Goal: Information Seeking & Learning: Learn about a topic

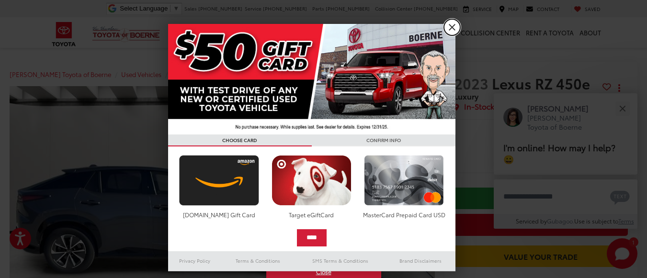
click at [455, 27] on link "X" at bounding box center [452, 27] width 16 height 16
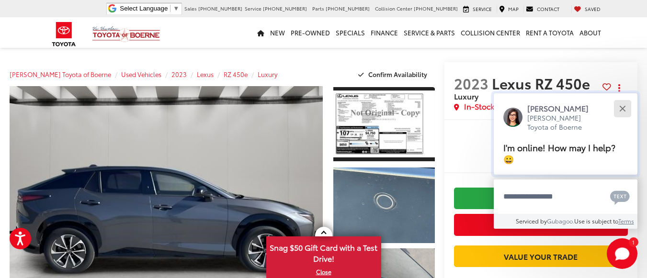
click at [621, 107] on div "Close" at bounding box center [622, 108] width 6 height 6
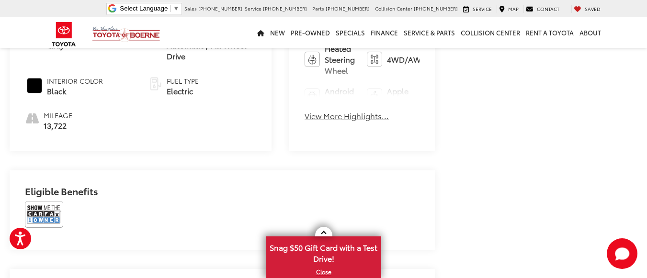
scroll to position [431, 0]
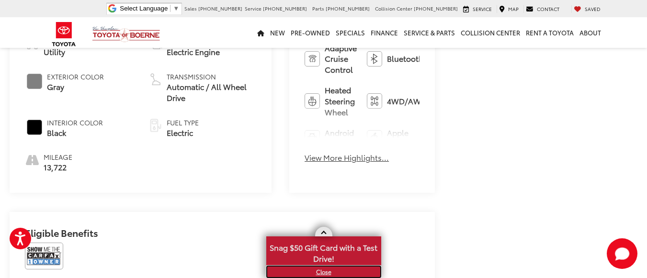
click at [325, 273] on link "X" at bounding box center [323, 272] width 113 height 11
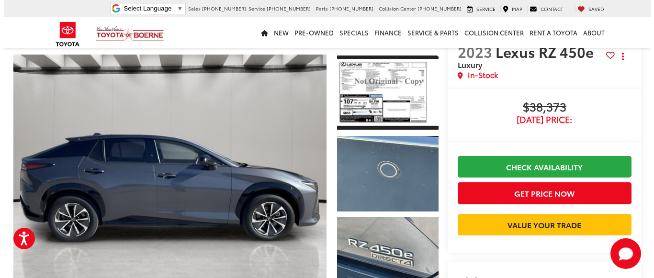
scroll to position [0, 0]
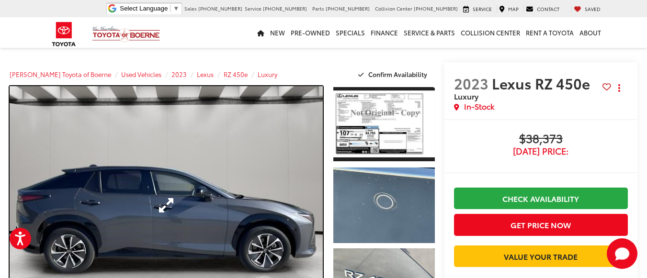
click at [152, 193] on link "Expand Photo 0" at bounding box center [166, 205] width 313 height 239
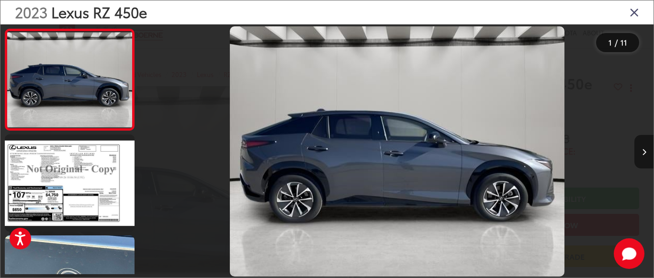
click at [647, 155] on button "Next image" at bounding box center [644, 152] width 19 height 34
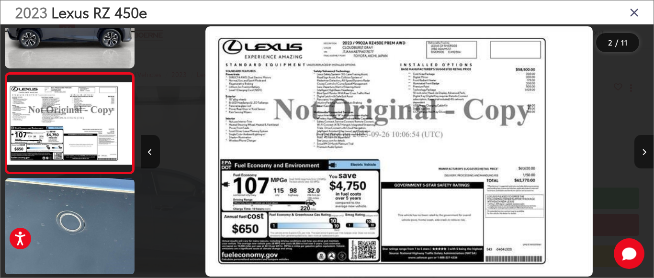
scroll to position [0, 513]
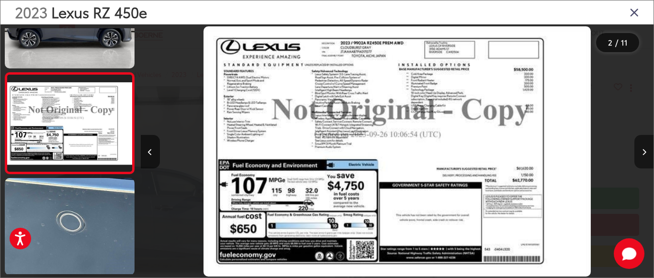
click at [642, 152] on icon "Next image" at bounding box center [644, 152] width 4 height 7
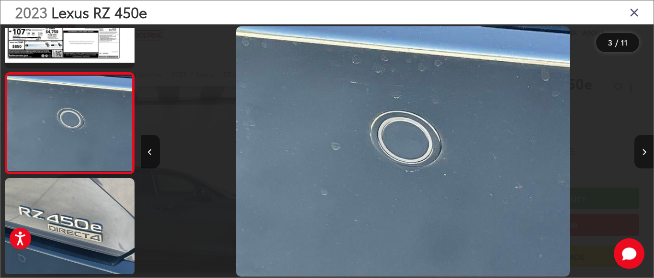
scroll to position [0, 1026]
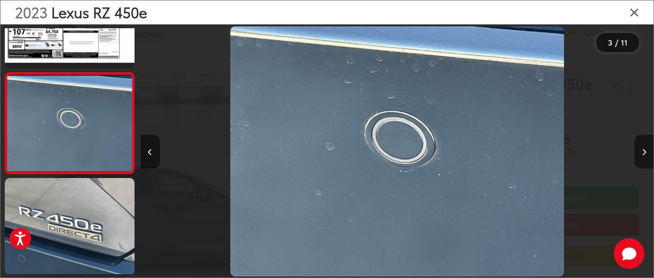
click at [643, 152] on icon "Next image" at bounding box center [644, 152] width 4 height 7
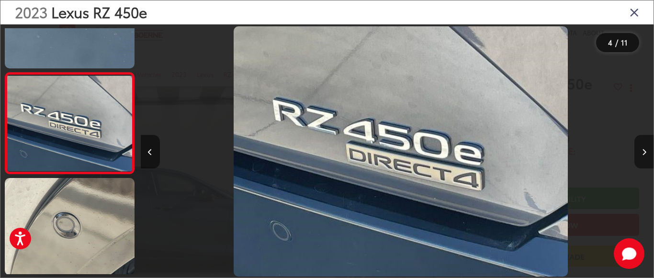
scroll to position [0, 1539]
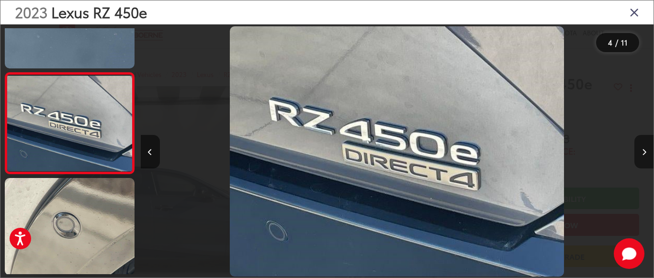
click at [644, 151] on icon "Next image" at bounding box center [644, 152] width 4 height 7
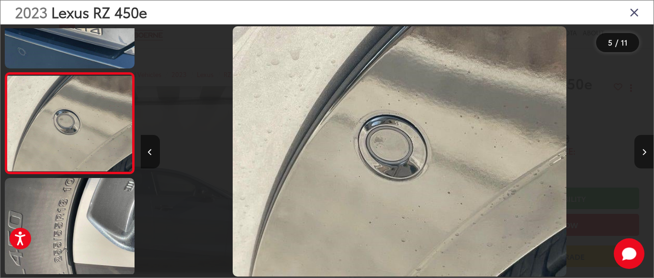
scroll to position [0, 2052]
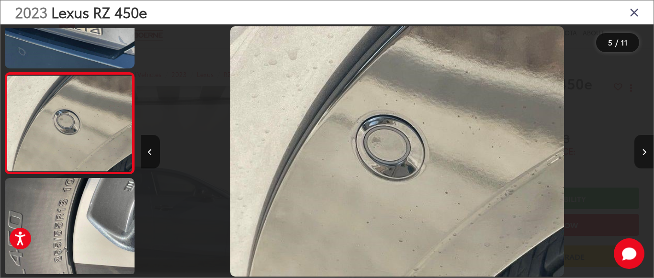
click at [644, 151] on icon "Next image" at bounding box center [644, 152] width 4 height 7
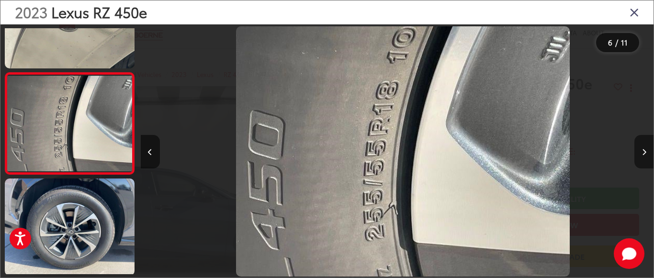
scroll to position [0, 2565]
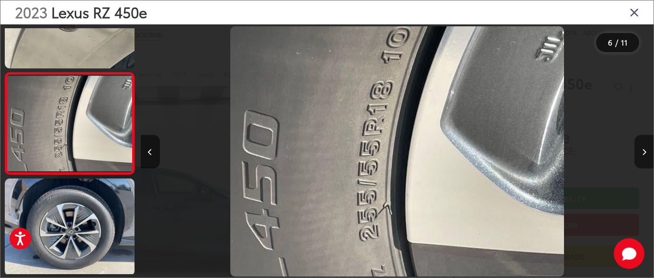
click at [644, 151] on icon "Next image" at bounding box center [644, 152] width 4 height 7
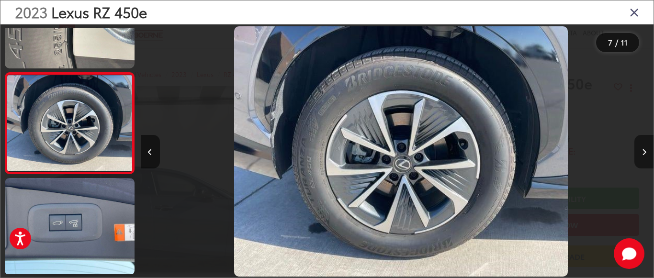
scroll to position [0, 3078]
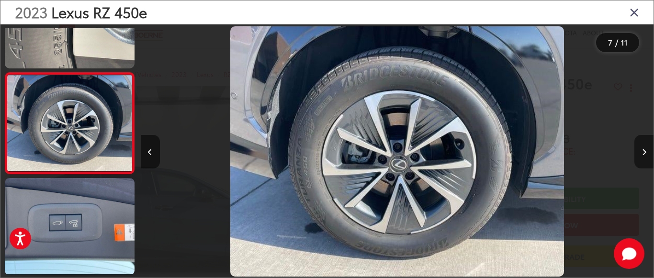
click at [644, 151] on icon "Next image" at bounding box center [644, 152] width 4 height 7
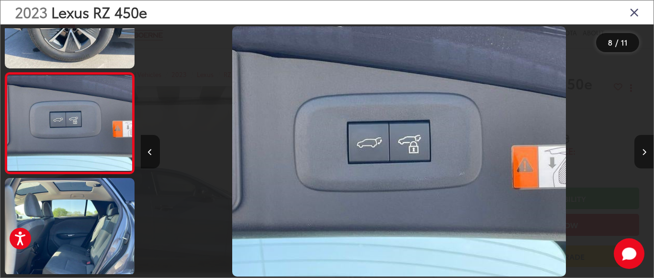
scroll to position [0, 3591]
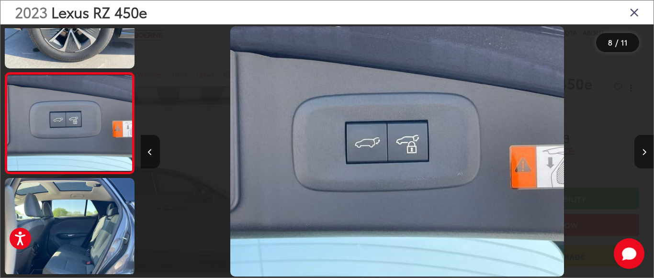
click at [644, 151] on icon "Next image" at bounding box center [644, 152] width 4 height 7
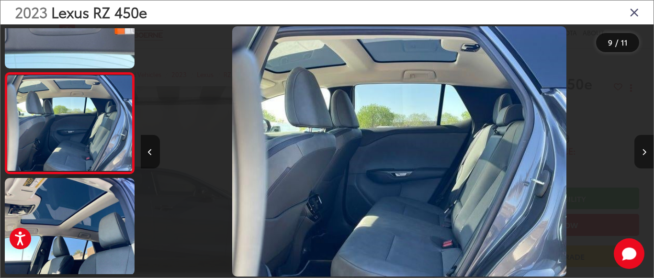
scroll to position [0, 4104]
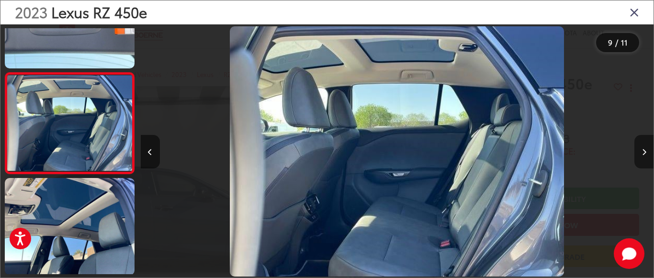
click at [644, 151] on icon "Next image" at bounding box center [644, 152] width 4 height 7
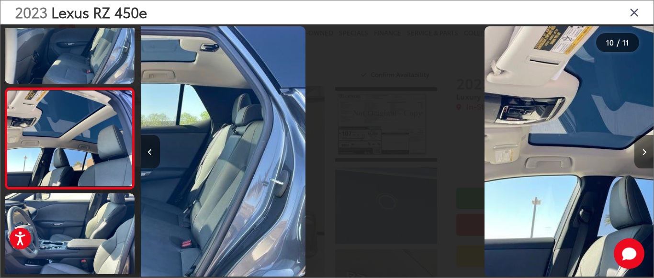
scroll to position [0, 0]
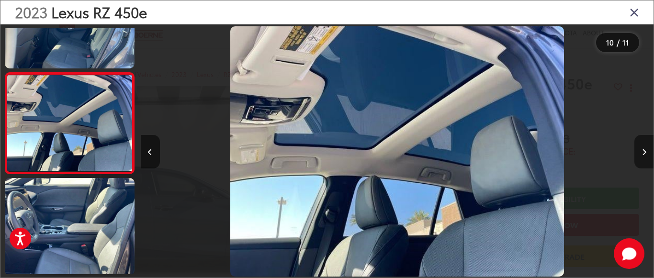
click at [644, 151] on icon "Next image" at bounding box center [644, 152] width 4 height 7
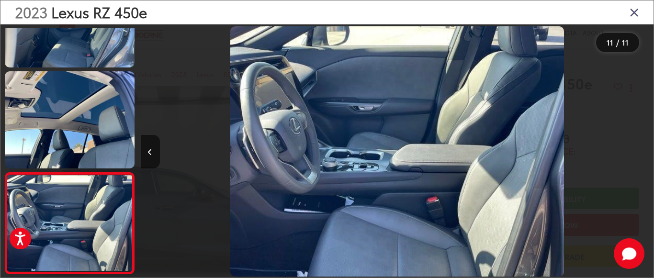
click at [644, 151] on div at bounding box center [589, 151] width 128 height 254
click at [376, 165] on img "2023 Lexus RZ 450e Luxury 10" at bounding box center [397, 151] width 334 height 250
click at [156, 156] on button "Previous image" at bounding box center [150, 152] width 19 height 34
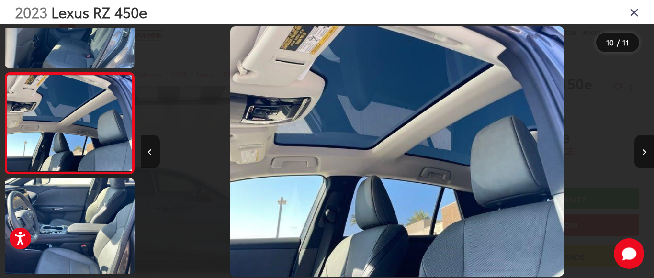
click at [155, 156] on button "Previous image" at bounding box center [150, 152] width 19 height 34
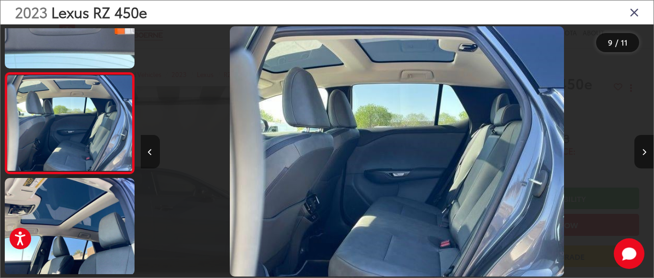
click at [155, 156] on button "Previous image" at bounding box center [150, 152] width 19 height 34
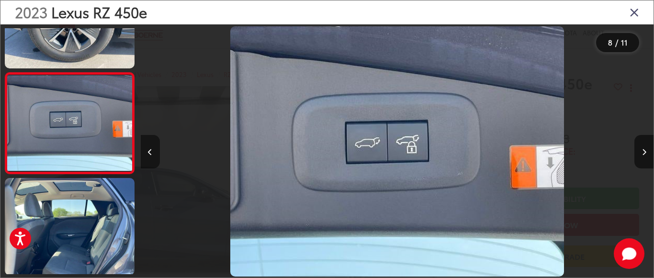
click at [154, 156] on button "Previous image" at bounding box center [150, 152] width 19 height 34
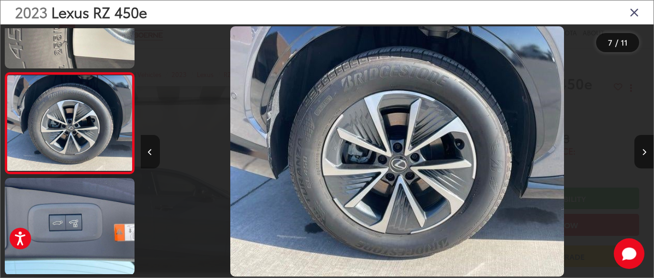
click at [151, 155] on button "Previous image" at bounding box center [150, 152] width 19 height 34
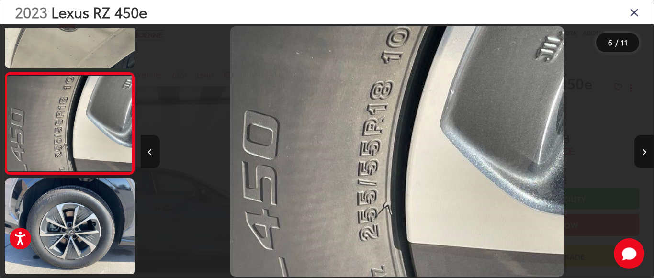
click at [152, 155] on icon "Previous image" at bounding box center [150, 152] width 4 height 7
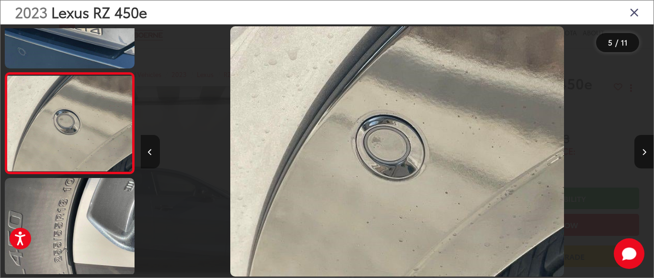
click at [152, 155] on icon "Previous image" at bounding box center [150, 152] width 4 height 7
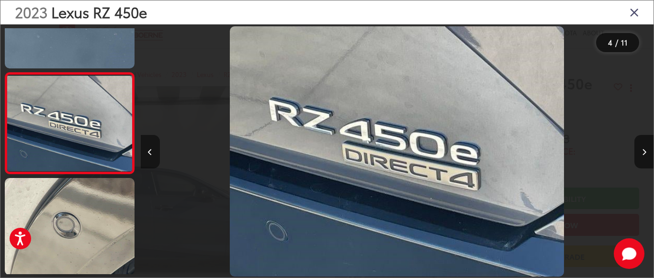
click at [153, 154] on button "Previous image" at bounding box center [150, 152] width 19 height 34
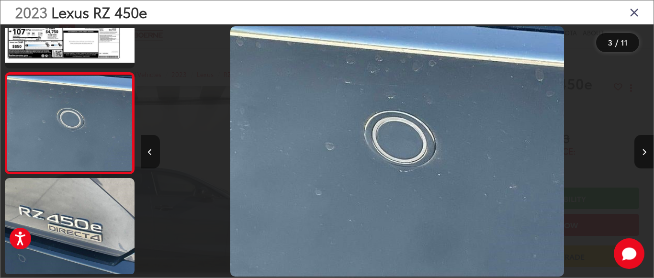
click at [153, 154] on button "Previous image" at bounding box center [150, 152] width 19 height 34
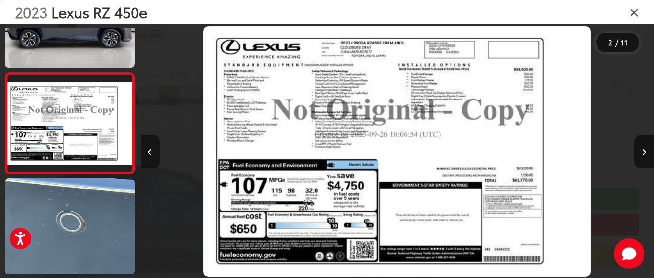
click at [153, 154] on button "Previous image" at bounding box center [150, 152] width 19 height 34
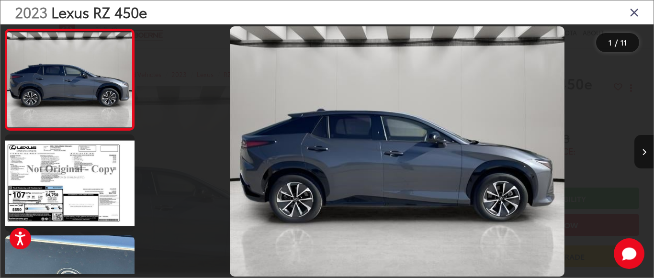
click at [153, 153] on div at bounding box center [205, 151] width 128 height 254
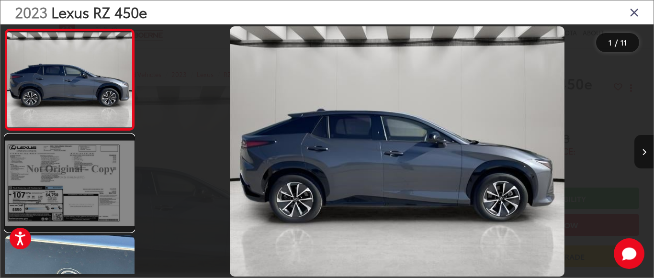
click at [98, 172] on link at bounding box center [70, 183] width 130 height 97
